Goal: Task Accomplishment & Management: Complete application form

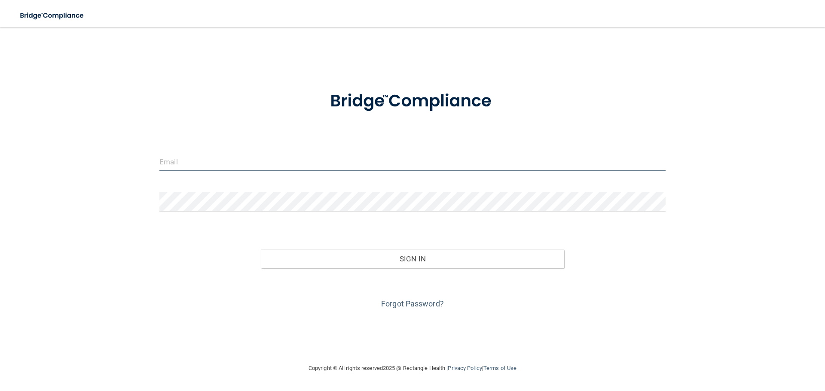
click at [327, 170] on input "email" at bounding box center [412, 161] width 506 height 19
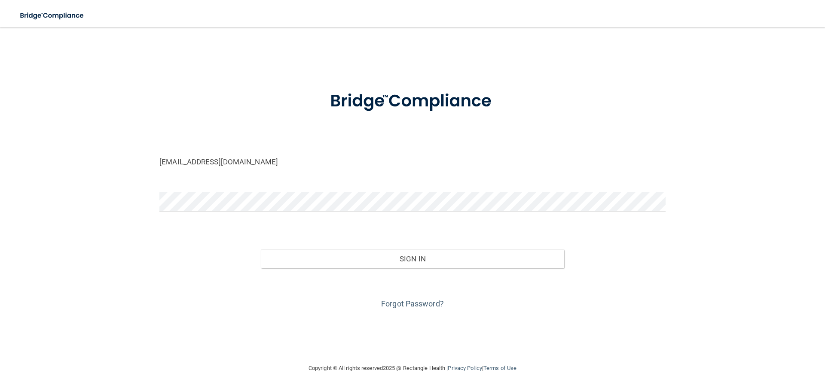
click at [147, 213] on div "[EMAIL_ADDRESS][DOMAIN_NAME] Invalid email/password. You don't have permission …" at bounding box center [412, 195] width 790 height 319
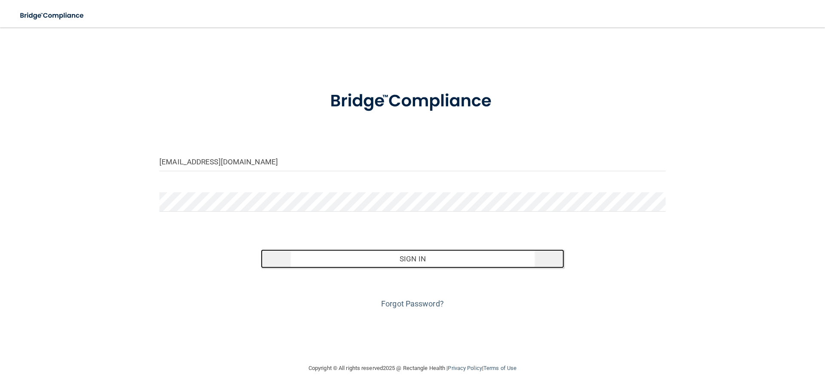
click at [385, 259] on button "Sign In" at bounding box center [413, 259] width 304 height 19
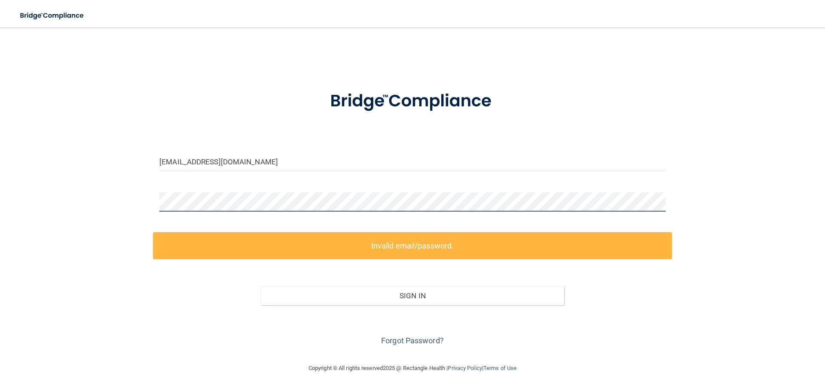
click at [94, 208] on div "[EMAIL_ADDRESS][DOMAIN_NAME] Invalid email/password. You don't have permission …" at bounding box center [412, 195] width 790 height 319
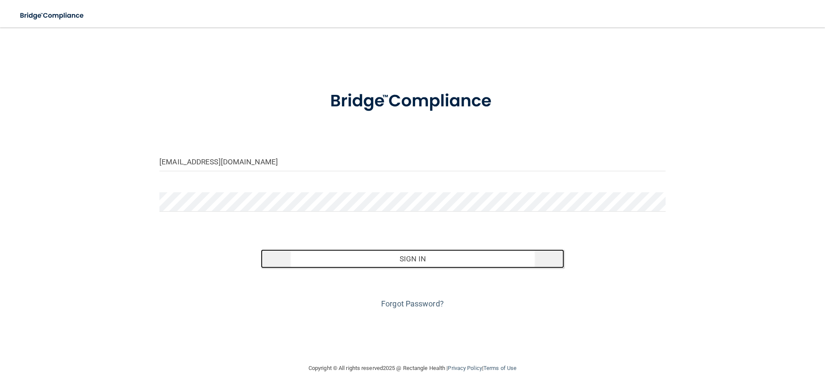
click at [282, 260] on button "Sign In" at bounding box center [413, 259] width 304 height 19
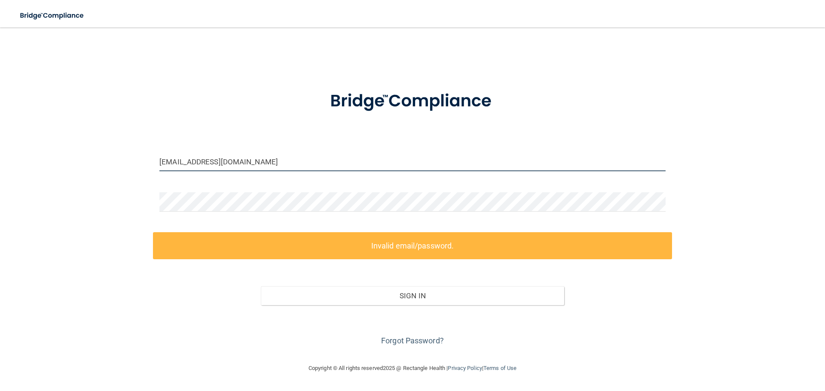
click at [258, 167] on input "[EMAIL_ADDRESS][DOMAIN_NAME]" at bounding box center [412, 161] width 506 height 19
click at [259, 167] on input "[EMAIL_ADDRESS][DOMAIN_NAME]" at bounding box center [412, 161] width 506 height 19
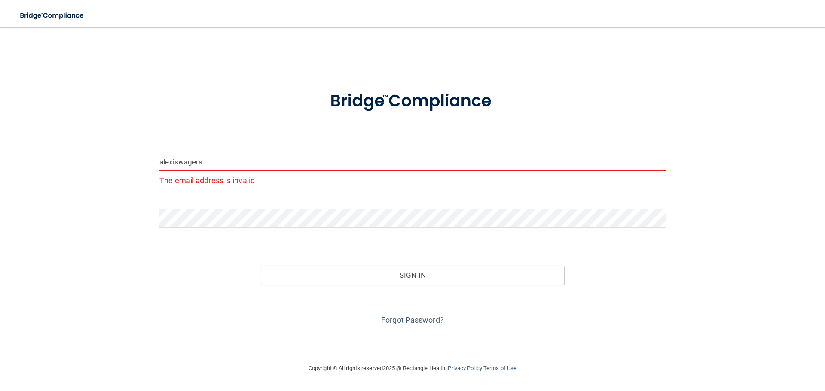
click at [253, 162] on input "alexiswagers" at bounding box center [412, 161] width 506 height 19
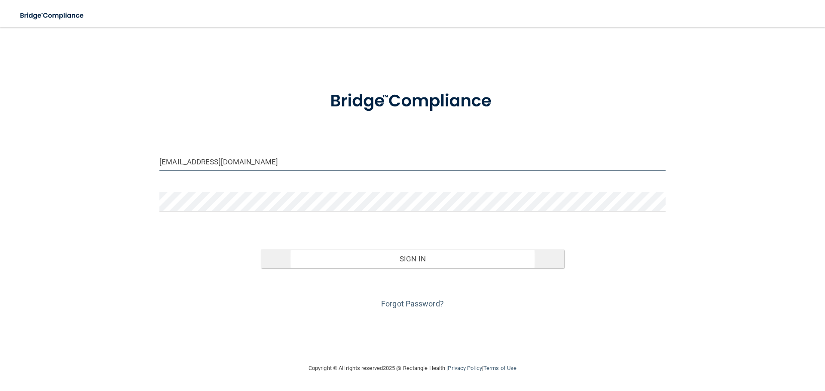
type input "[EMAIL_ADDRESS][DOMAIN_NAME]"
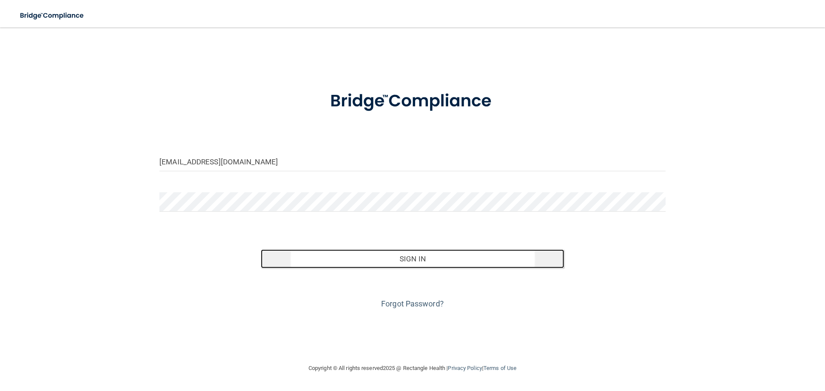
click at [304, 256] on button "Sign In" at bounding box center [413, 259] width 304 height 19
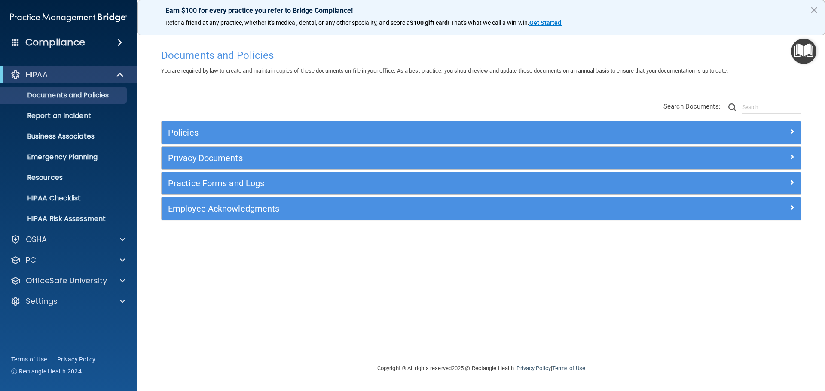
click at [17, 43] on span at bounding box center [16, 42] width 8 height 8
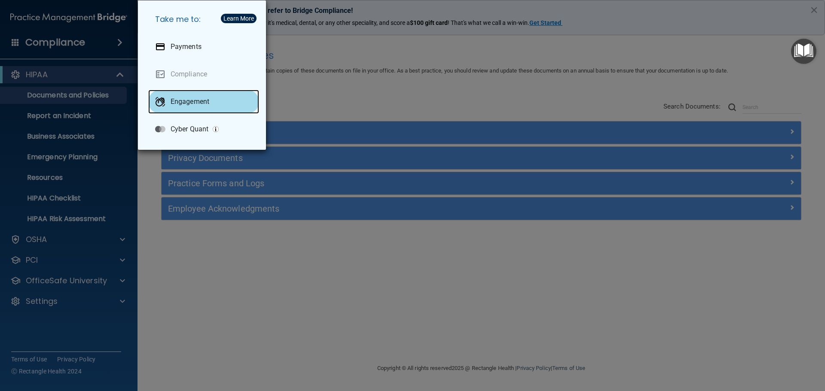
click at [195, 105] on p "Engagement" at bounding box center [190, 102] width 39 height 9
click at [142, 261] on div "Take me to: Payments Compliance Engagement Cyber Quant" at bounding box center [412, 195] width 825 height 391
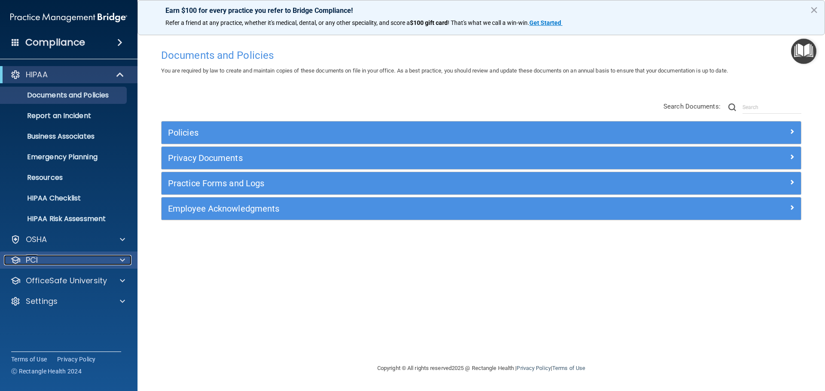
click at [109, 260] on div "PCI" at bounding box center [57, 260] width 107 height 10
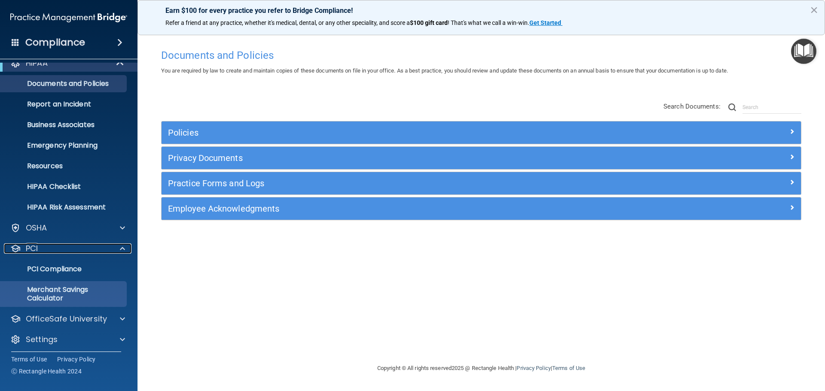
scroll to position [15, 0]
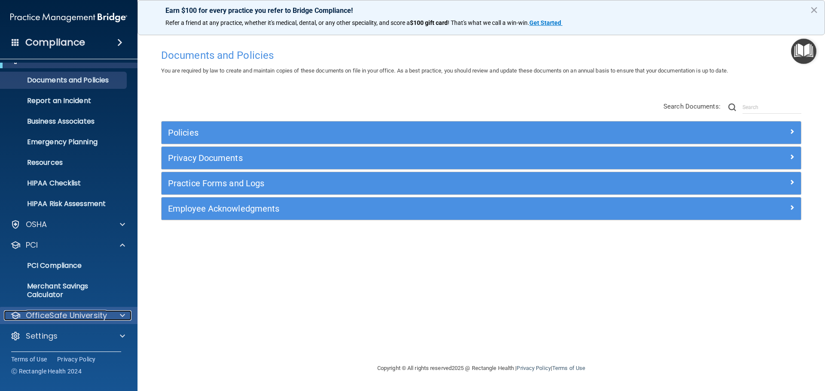
click at [125, 315] on span at bounding box center [122, 316] width 5 height 10
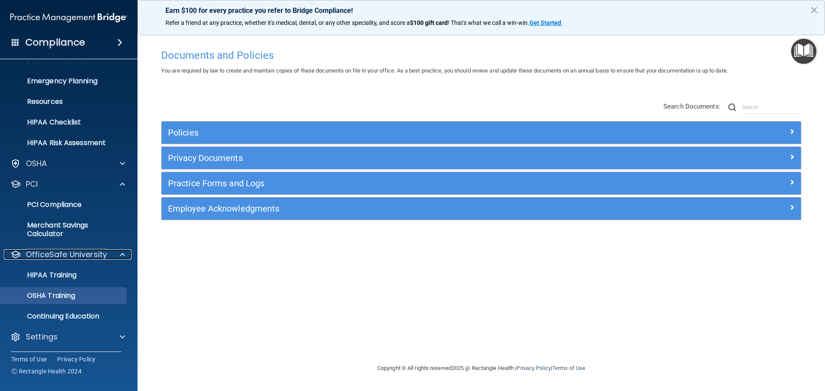
scroll to position [77, 0]
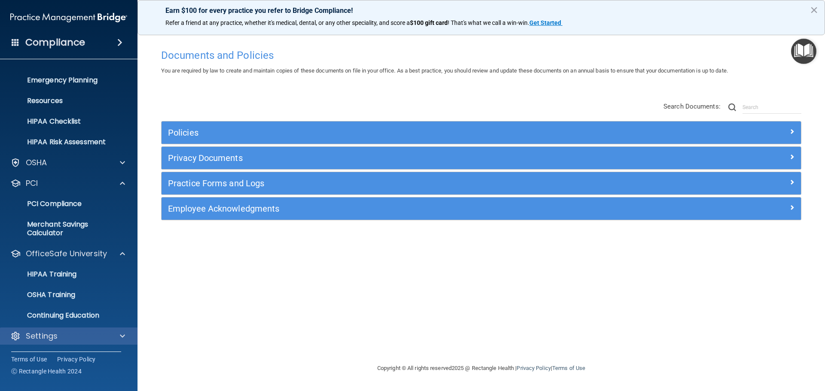
click at [50, 329] on div "Settings" at bounding box center [69, 336] width 138 height 17
click at [124, 337] on span at bounding box center [122, 336] width 5 height 10
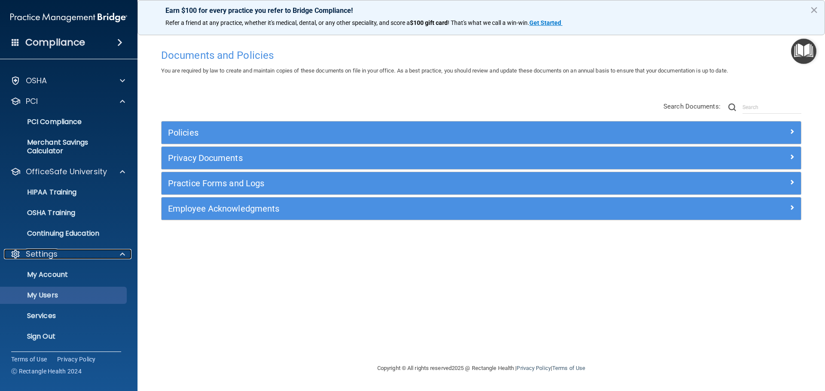
scroll to position [159, 0]
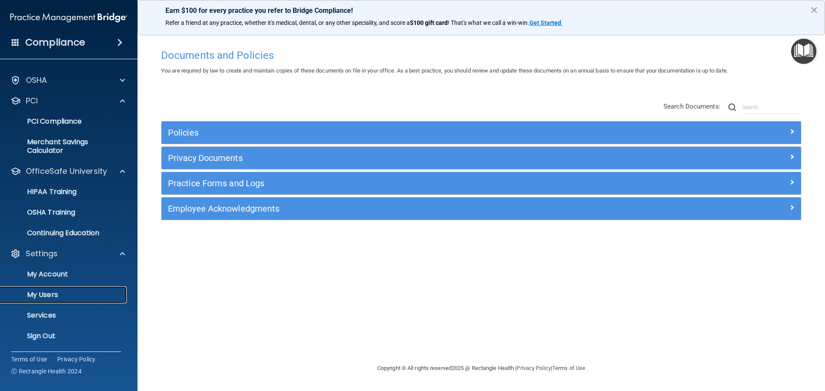
click at [57, 299] on p "My Users" at bounding box center [64, 295] width 117 height 9
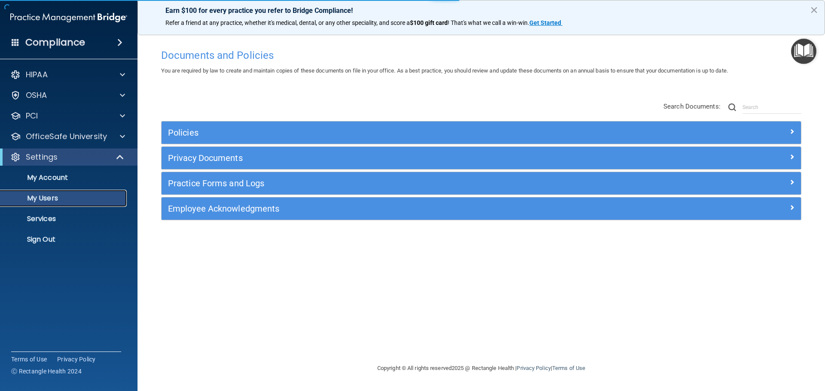
select select "20"
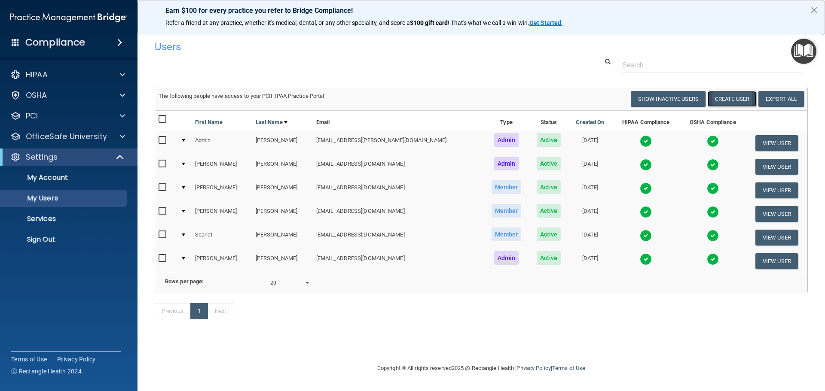
click at [740, 96] on button "Create User" at bounding box center [731, 99] width 49 height 16
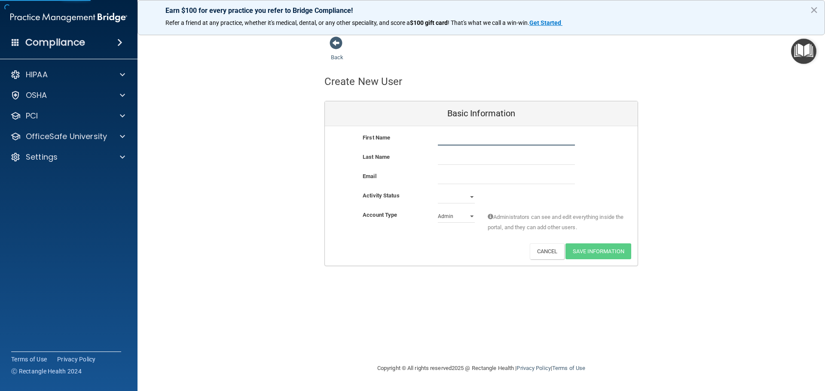
click at [442, 140] on input "text" at bounding box center [506, 139] width 137 height 13
type input "Ferdaouss"
type input "Rogui"
click at [449, 173] on input "email" at bounding box center [506, 177] width 137 height 13
type input "F"
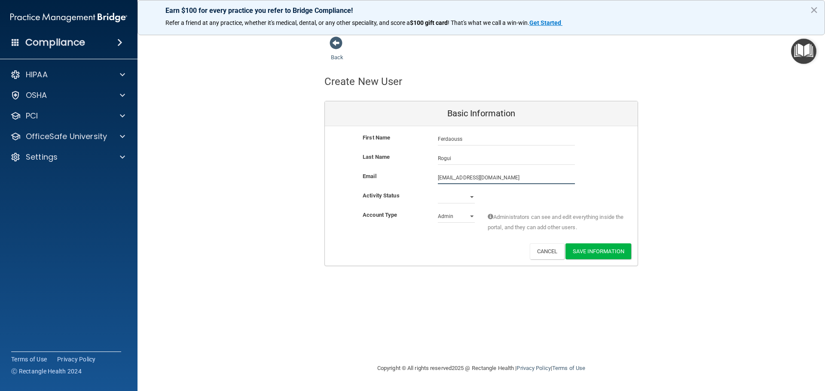
type input "[EMAIL_ADDRESS][DOMAIN_NAME]"
click at [448, 197] on select "Active Inactive" at bounding box center [456, 197] width 37 height 13
select select "active"
click at [438, 191] on select "Active Inactive" at bounding box center [456, 197] width 37 height 13
click at [458, 218] on select "Admin Member" at bounding box center [456, 216] width 37 height 13
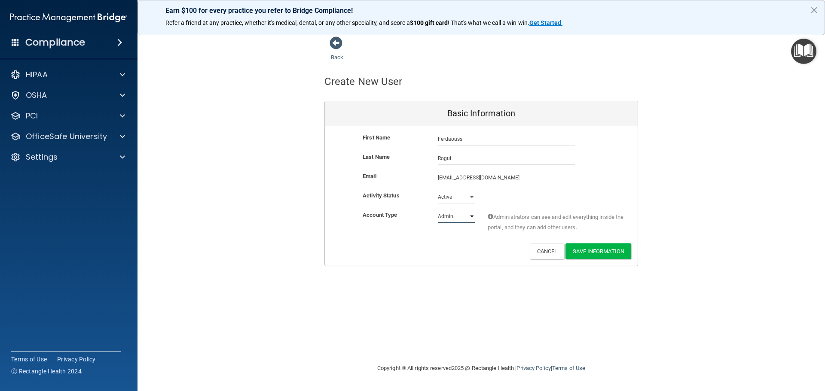
select select "practice_member"
click at [438, 210] on select "Admin Member" at bounding box center [456, 216] width 37 height 13
click at [531, 193] on div "Activity Status Active Active Inactive" at bounding box center [481, 197] width 313 height 13
click at [589, 253] on button "Save Information" at bounding box center [598, 252] width 66 height 16
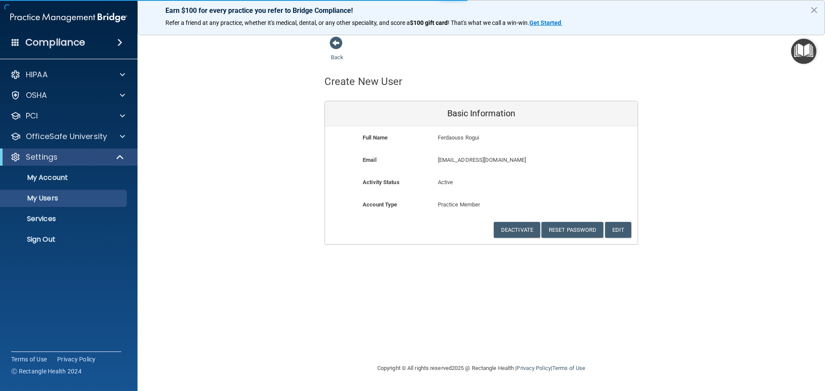
select select "20"
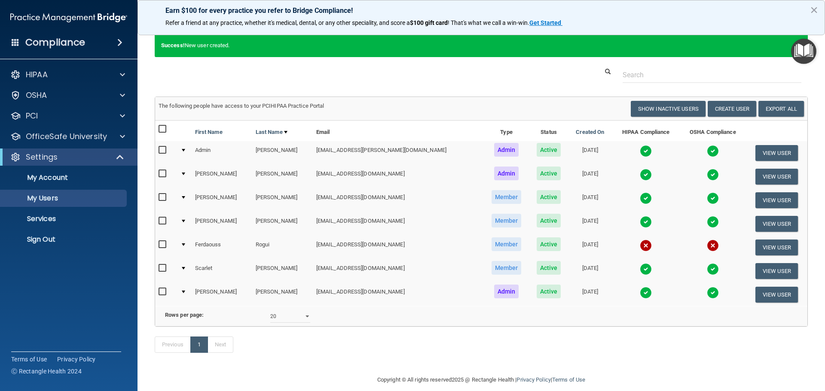
scroll to position [46, 0]
